Goal: Navigation & Orientation: Find specific page/section

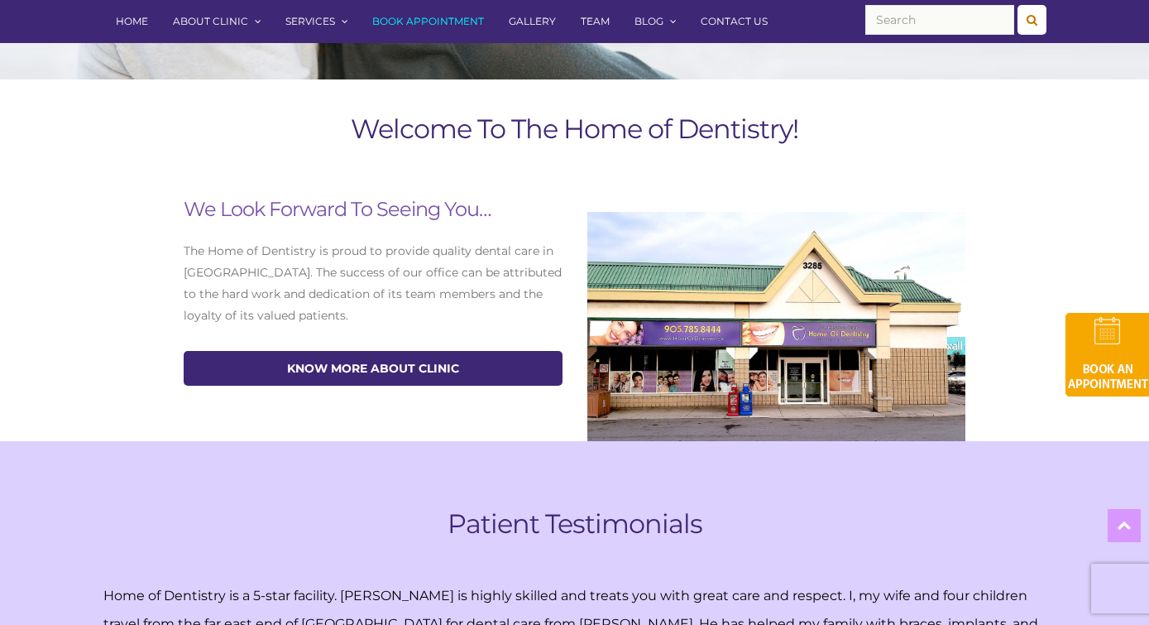
scroll to position [591, 0]
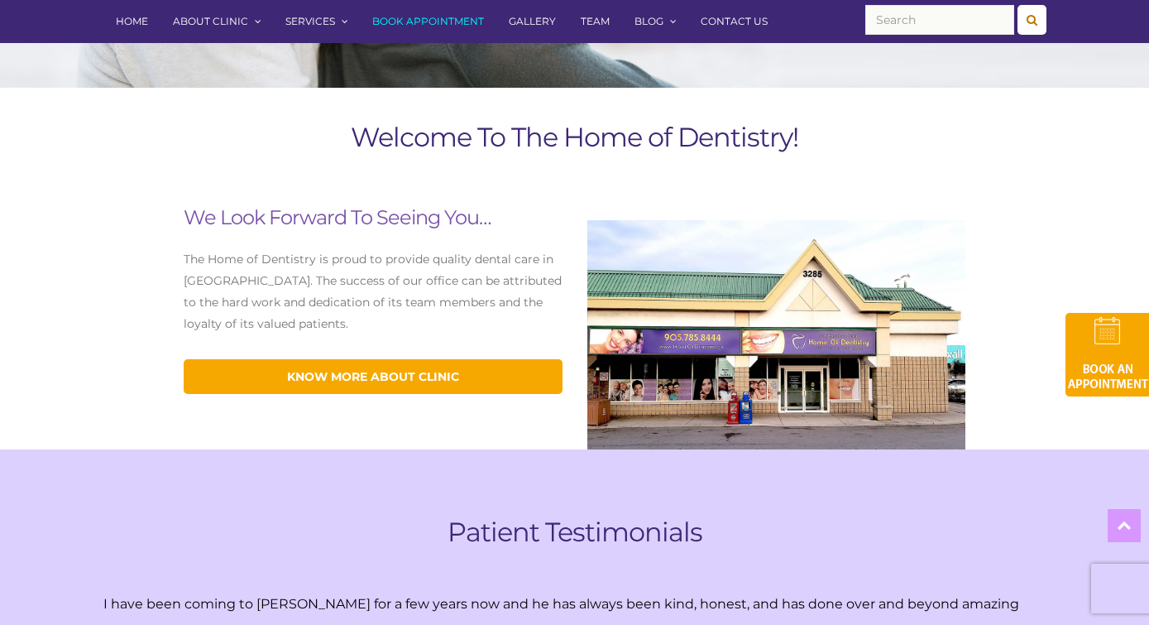
click at [411, 372] on link "know more about Clinic" at bounding box center [373, 376] width 379 height 35
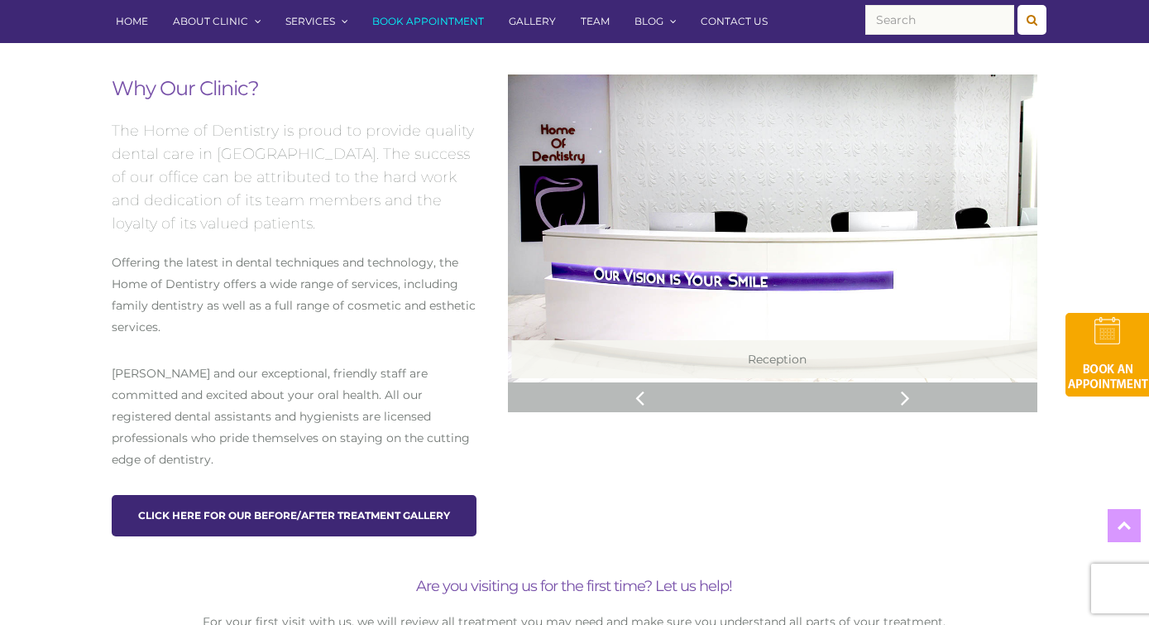
scroll to position [976, 0]
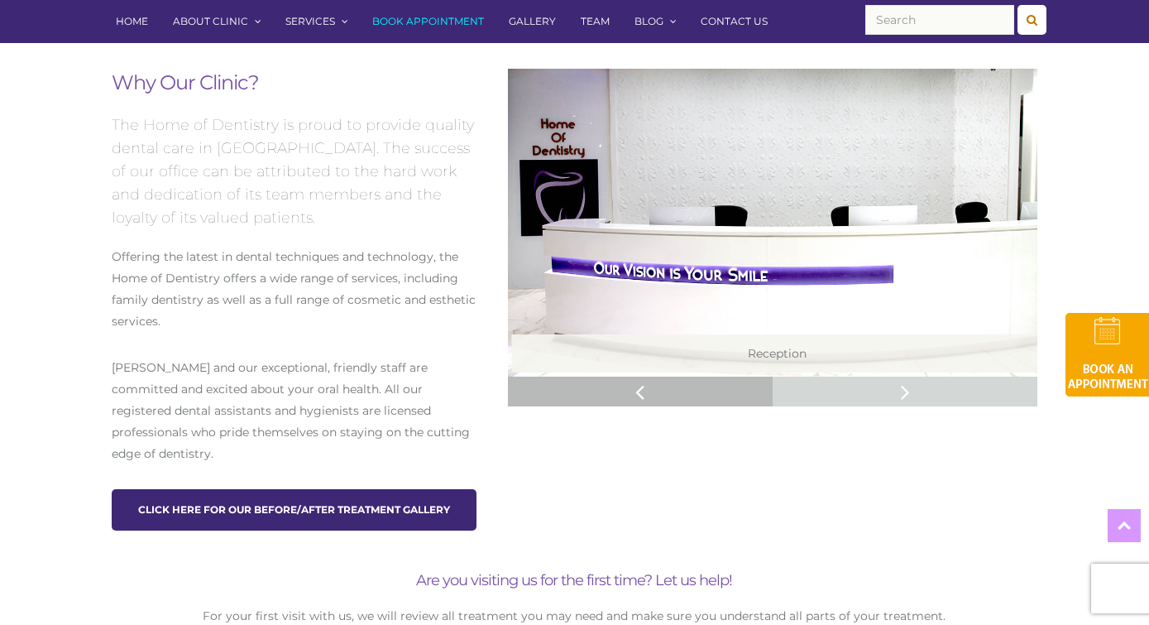
click at [905, 389] on icon at bounding box center [905, 391] width 9 height 25
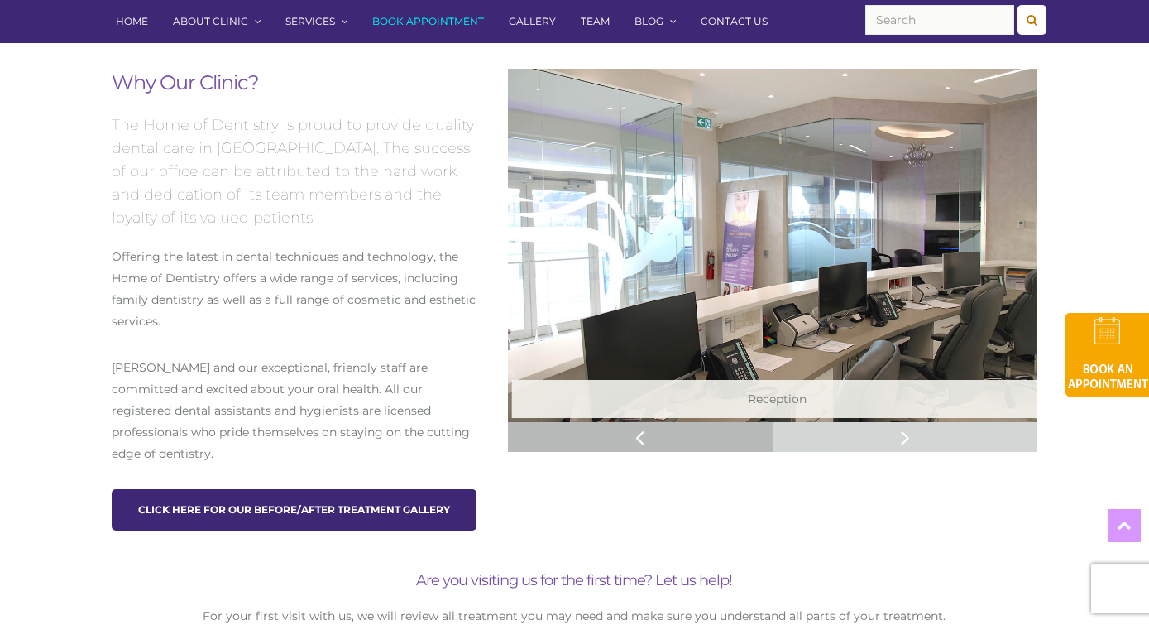
click at [905, 389] on p "Reception" at bounding box center [777, 399] width 530 height 38
click at [904, 439] on icon at bounding box center [905, 437] width 9 height 25
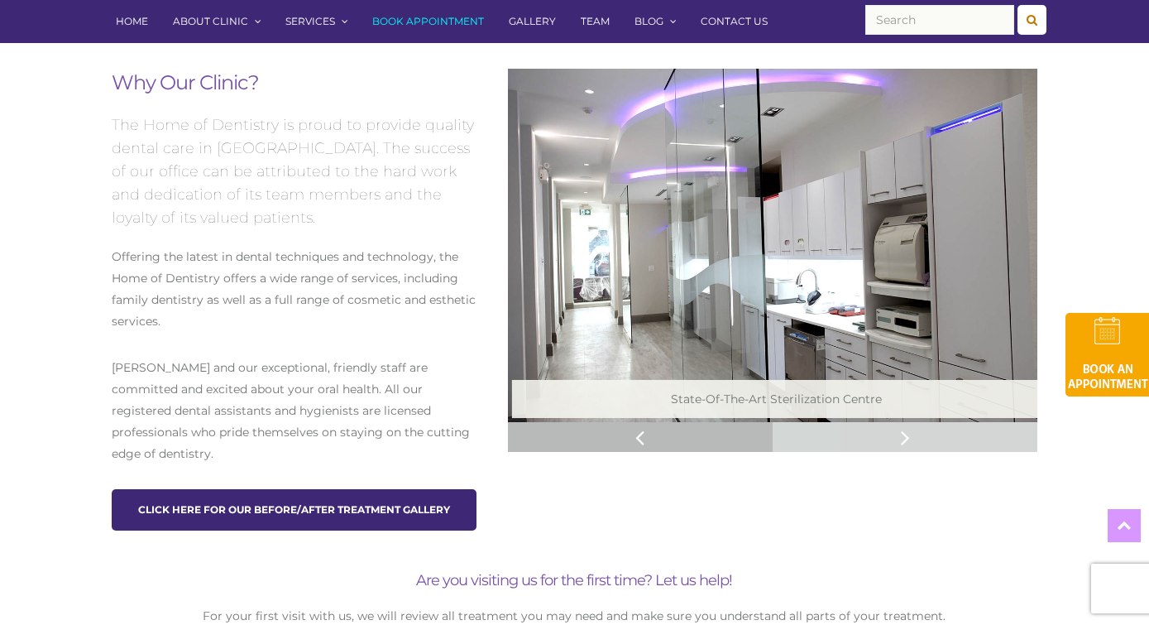
click at [904, 439] on icon at bounding box center [905, 437] width 9 height 25
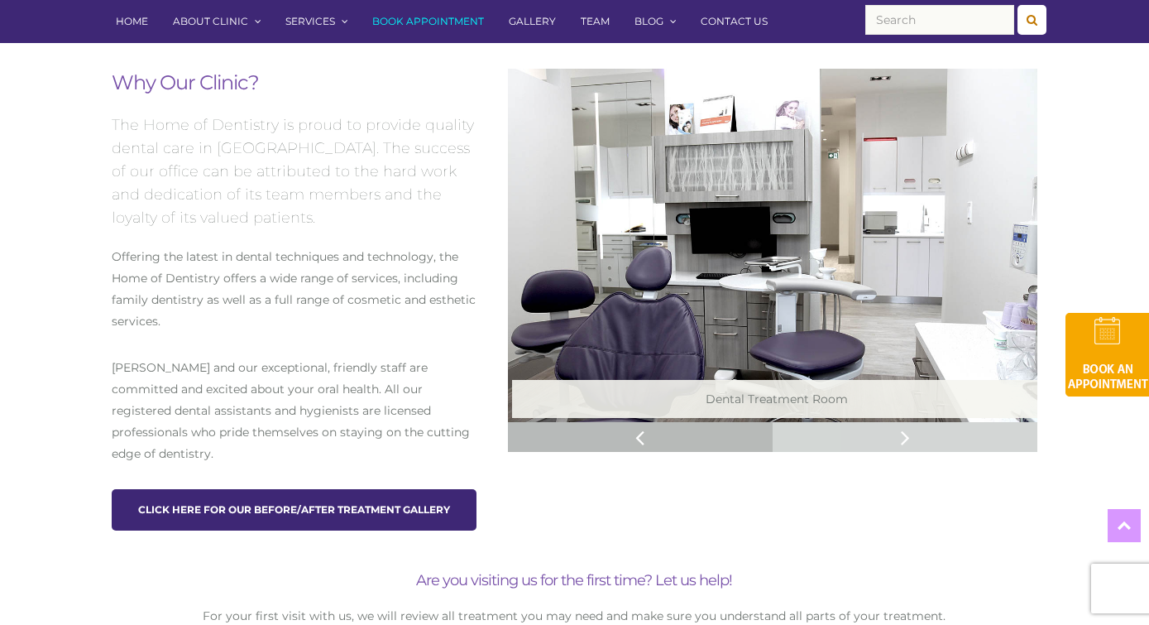
click at [904, 439] on icon at bounding box center [905, 437] width 9 height 25
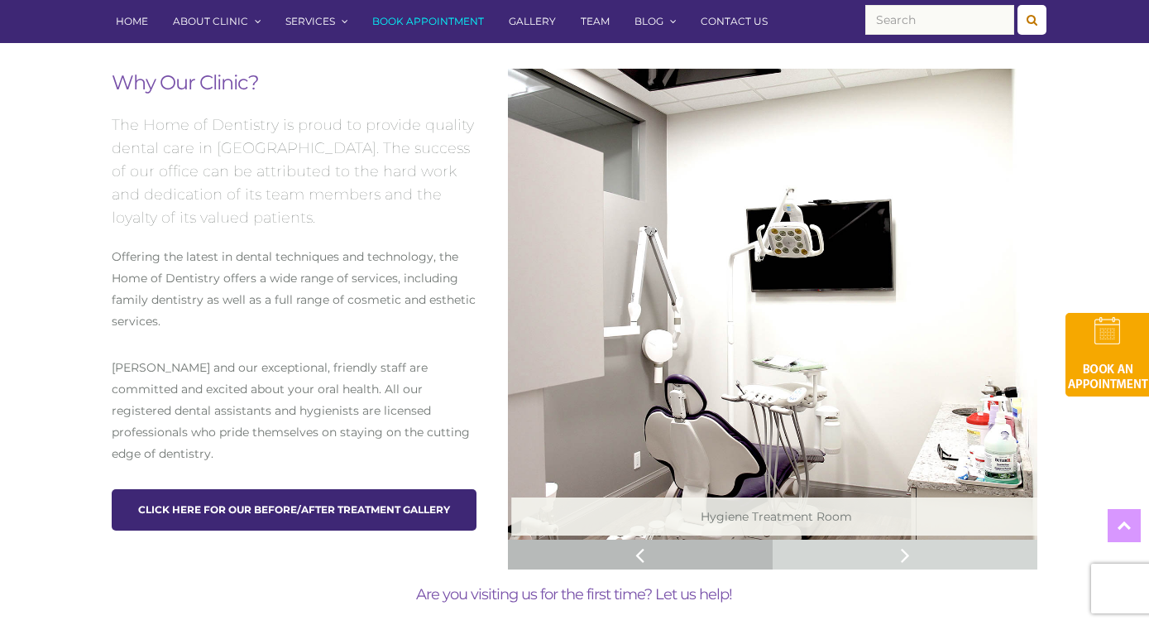
click at [904, 439] on img at bounding box center [773, 305] width 530 height 472
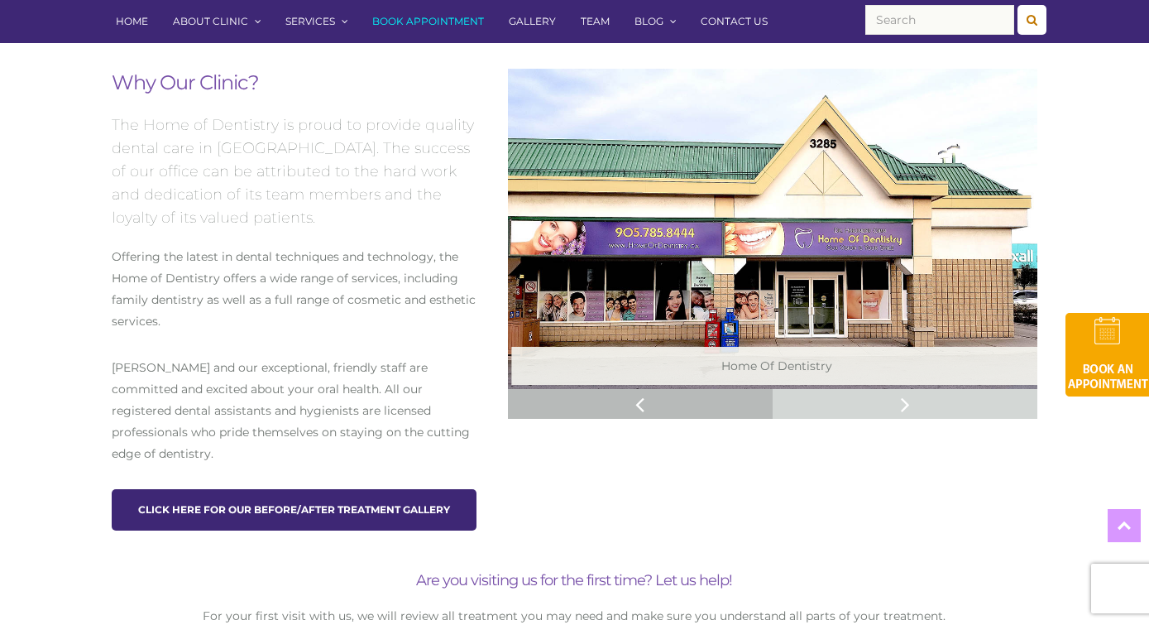
click at [904, 401] on icon at bounding box center [905, 403] width 9 height 25
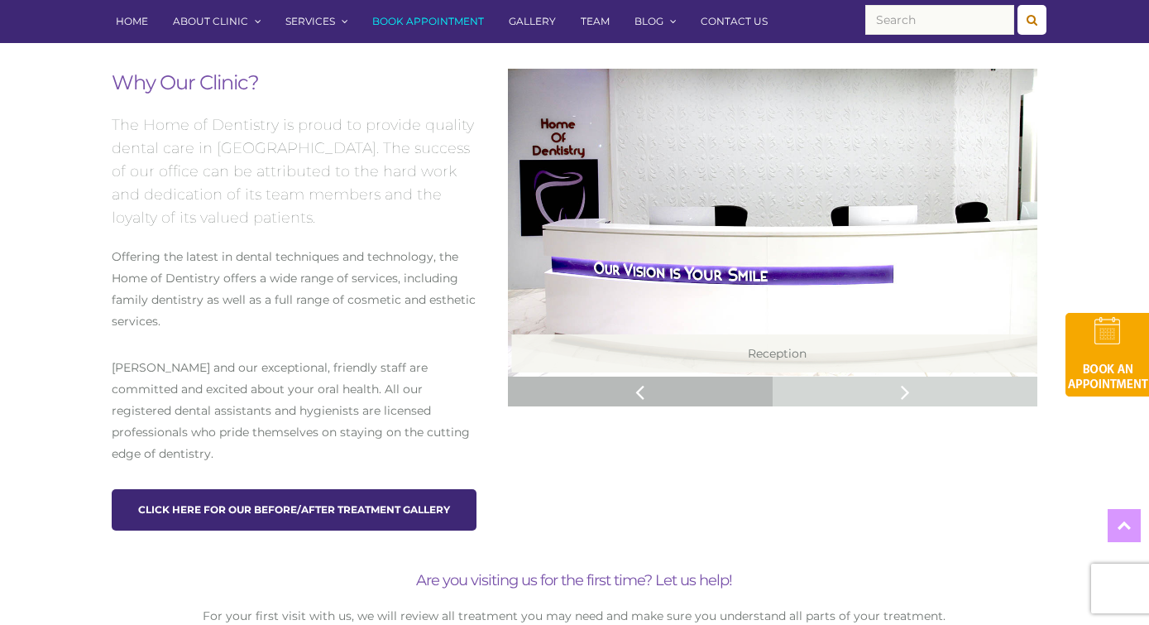
click at [904, 387] on icon at bounding box center [905, 391] width 9 height 25
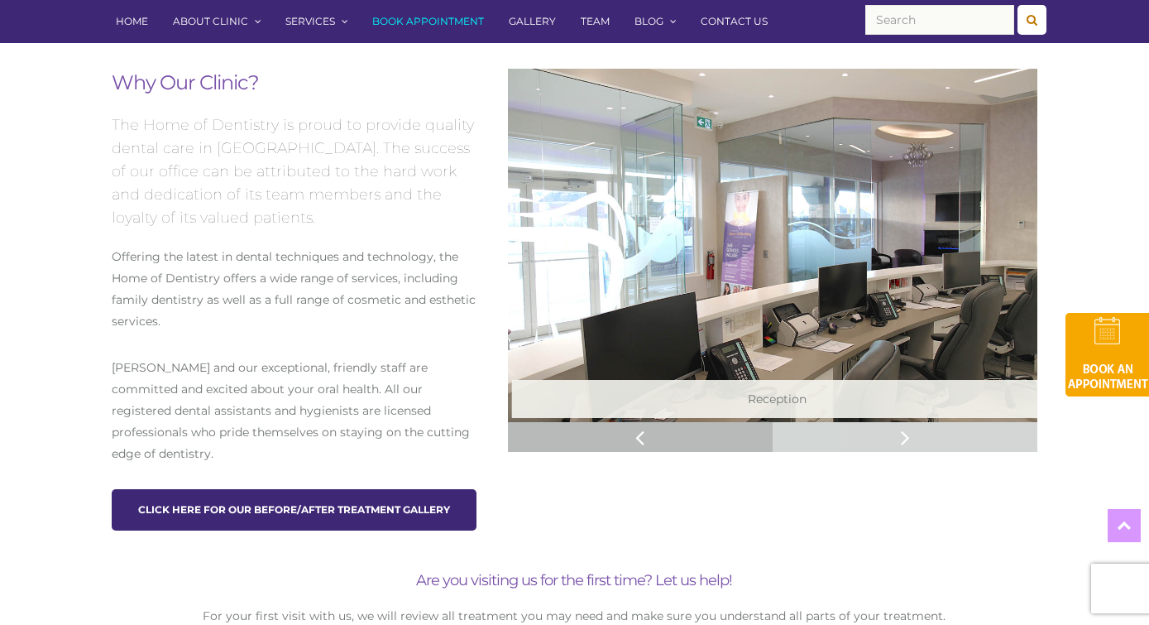
click at [909, 439] on icon at bounding box center [905, 437] width 9 height 25
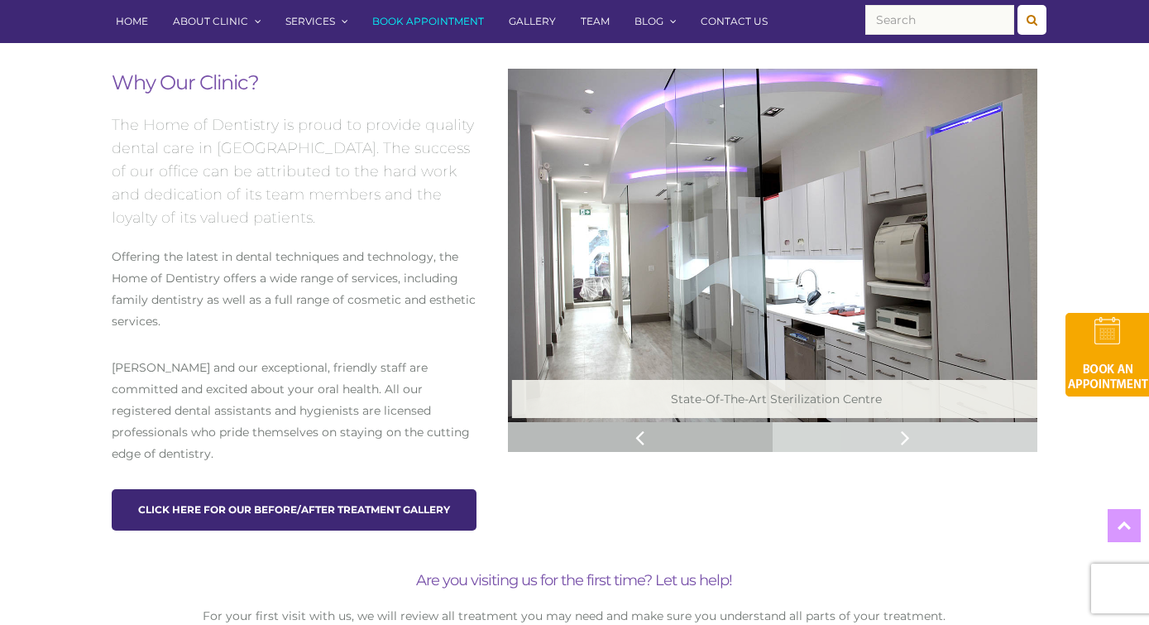
click at [909, 439] on icon at bounding box center [905, 437] width 9 height 25
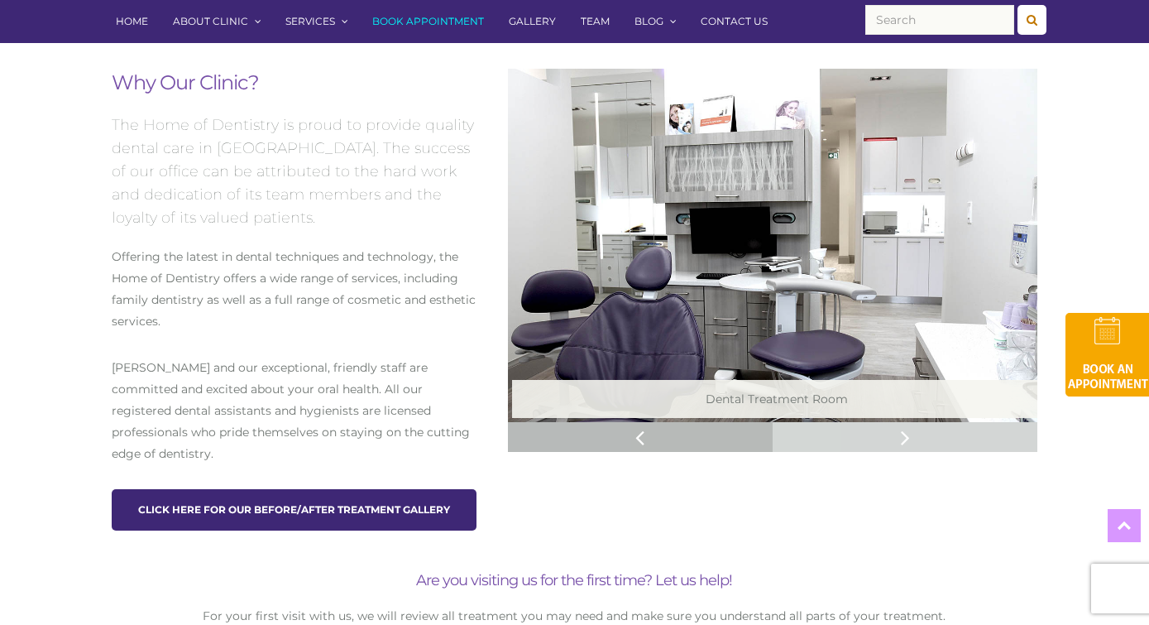
click at [907, 440] on icon at bounding box center [905, 437] width 9 height 25
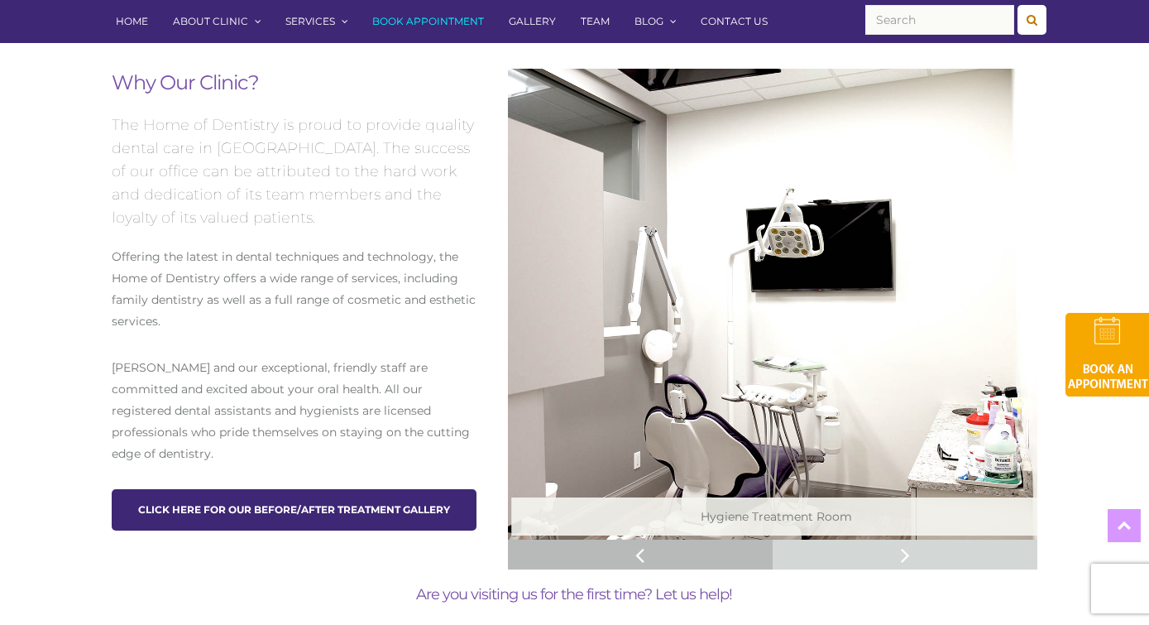
click at [901, 554] on icon at bounding box center [905, 554] width 9 height 25
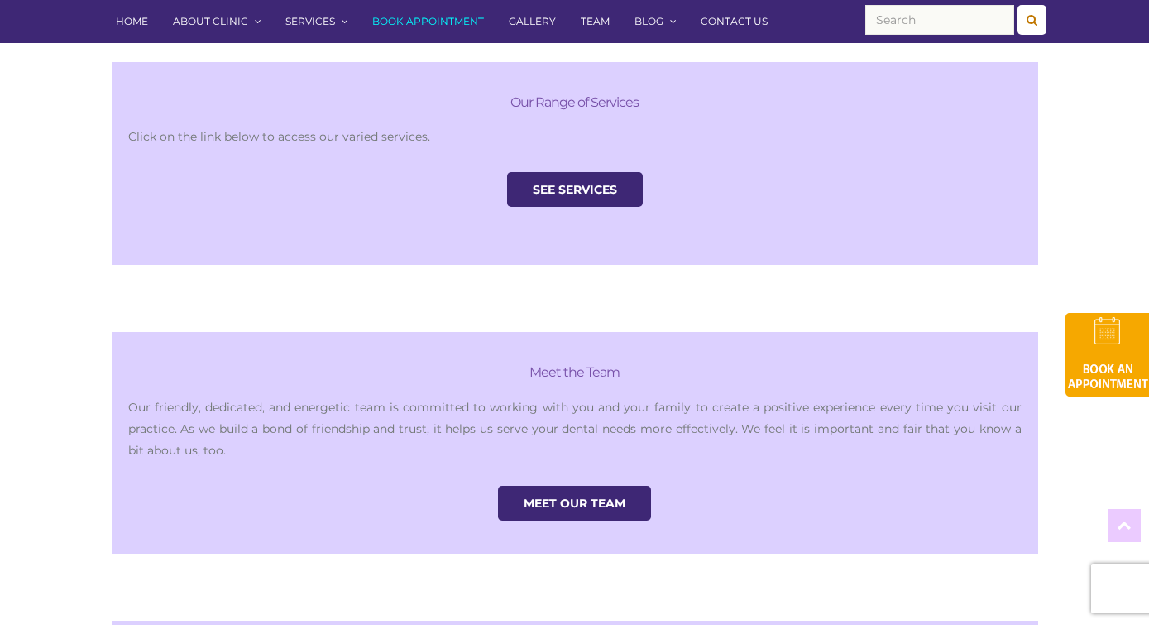
scroll to position [1736, 0]
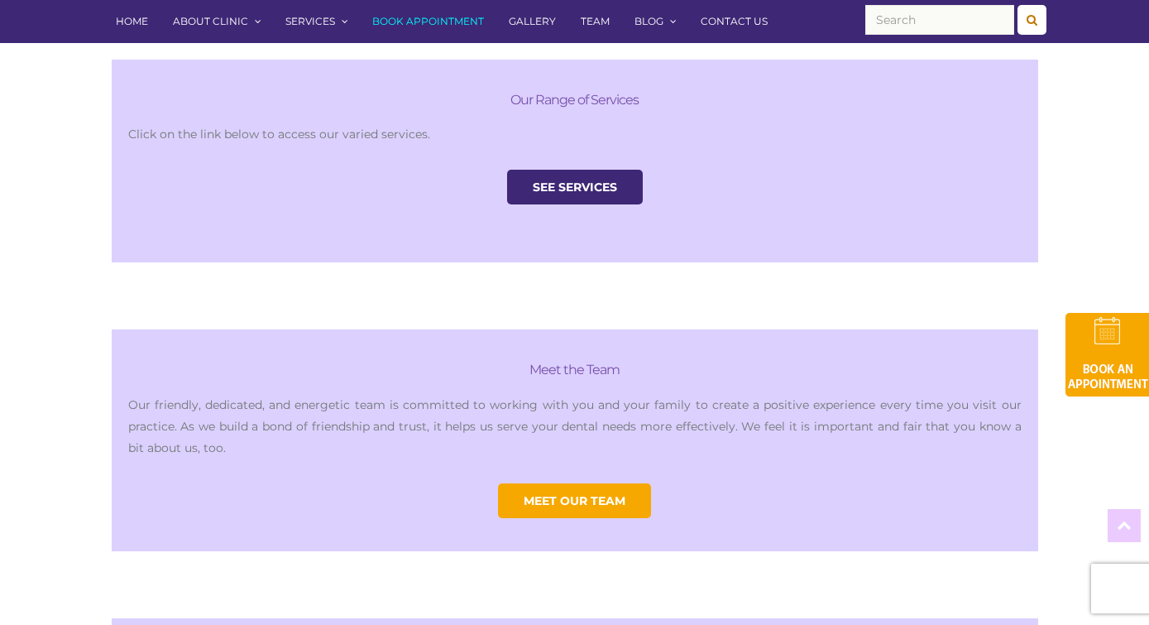
click at [627, 483] on link "Meet Our Team" at bounding box center [574, 500] width 153 height 35
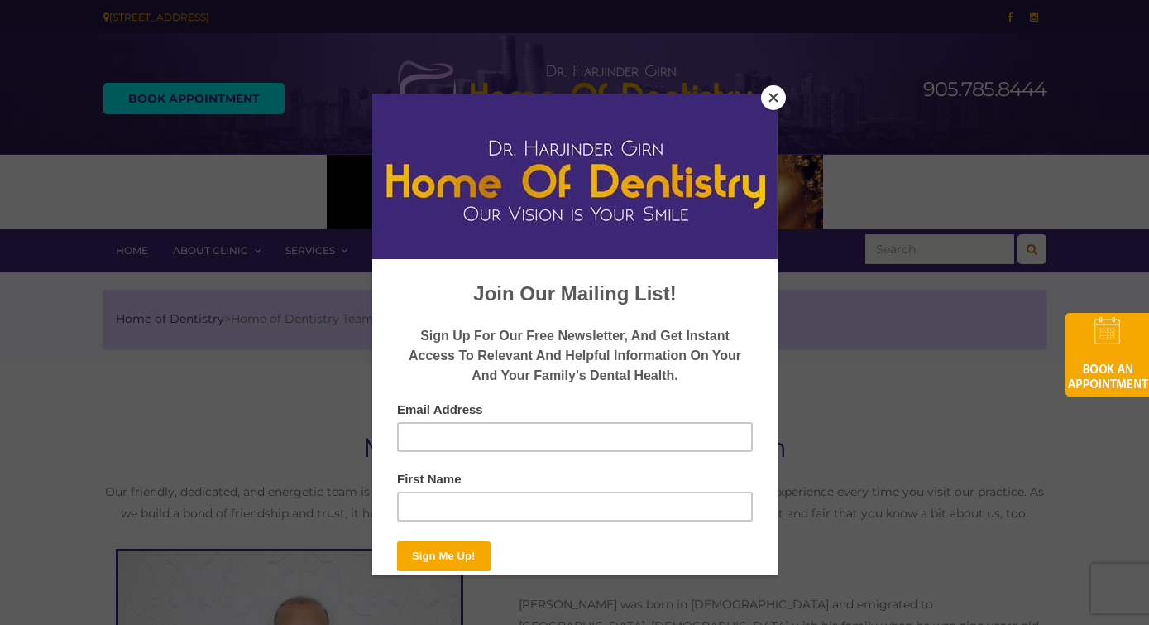
click at [772, 96] on button "Close" at bounding box center [773, 97] width 25 height 25
